Goal: Information Seeking & Learning: Learn about a topic

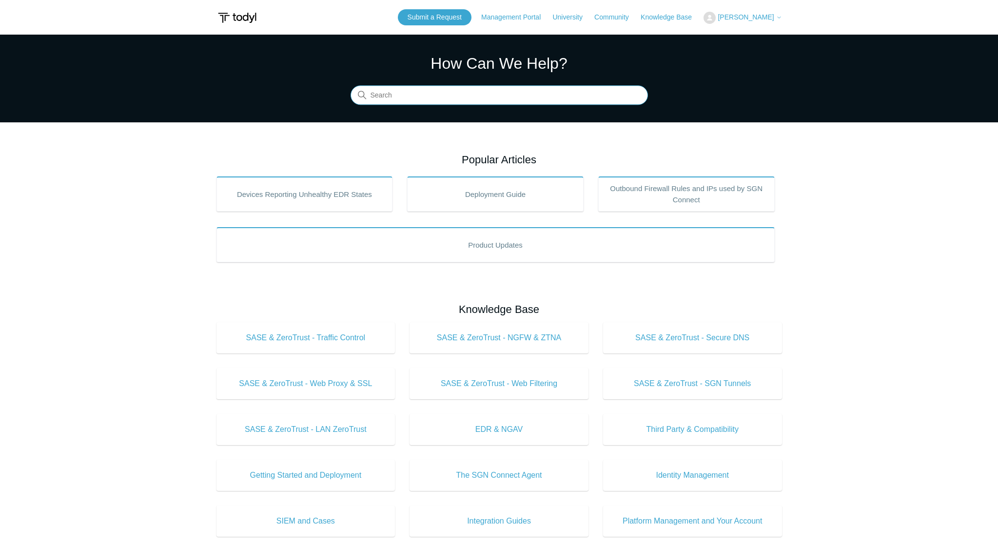
click at [455, 93] on input "Search" at bounding box center [499, 96] width 297 height 20
type input "verify identity"
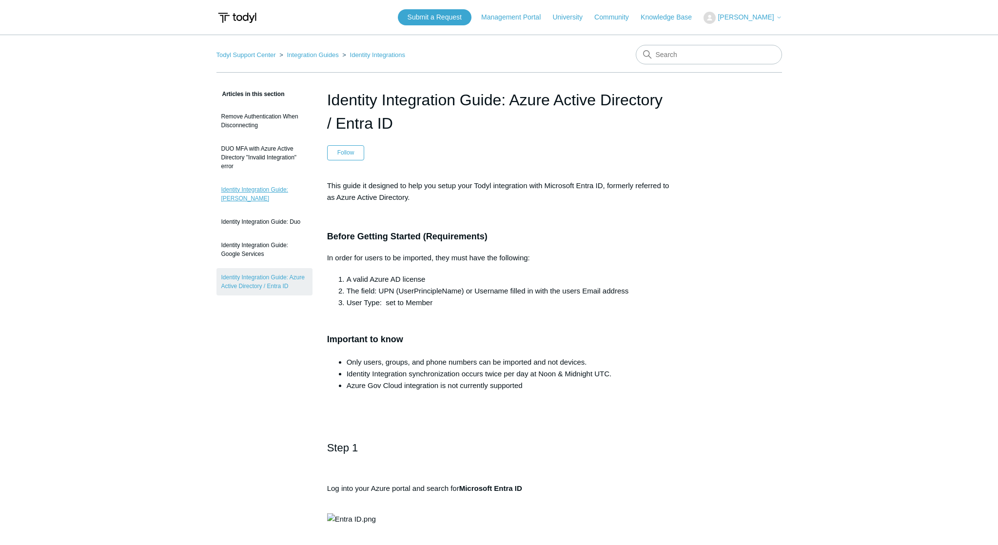
click at [244, 189] on link "Identity Integration Guide: Todyl" at bounding box center [264, 193] width 96 height 27
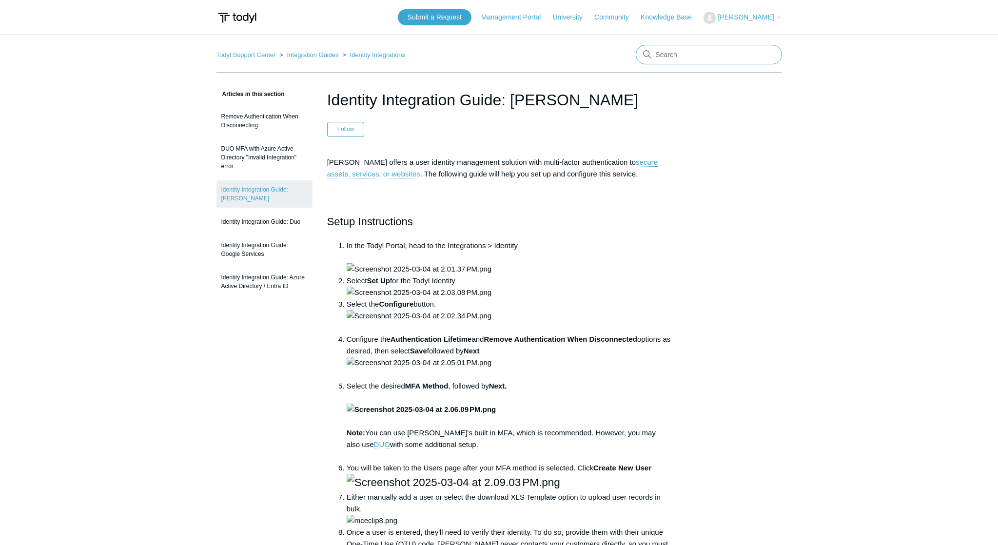
click at [677, 59] on input "Search" at bounding box center [709, 55] width 146 height 20
type input "disable identity gui"
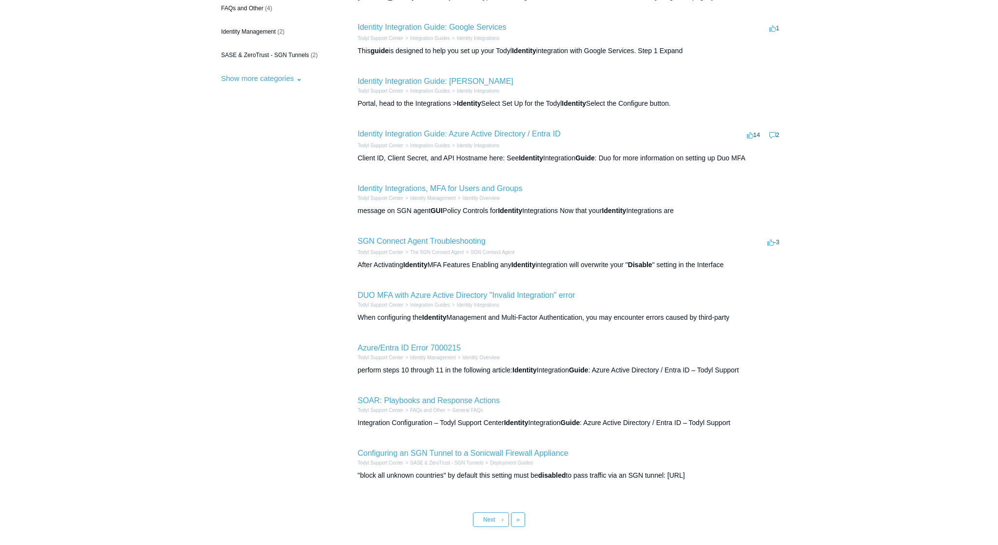
scroll to position [162, 0]
